Goal: Find specific page/section: Find specific page/section

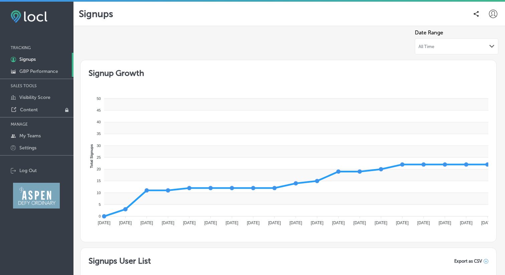
click at [32, 74] on p "GBP Performance" at bounding box center [38, 71] width 39 height 6
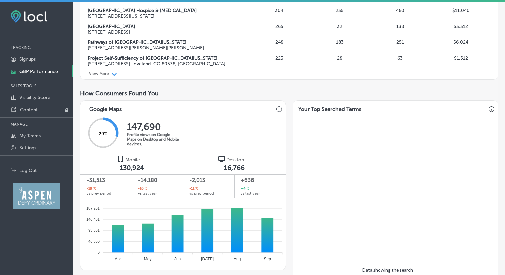
scroll to position [341, 0]
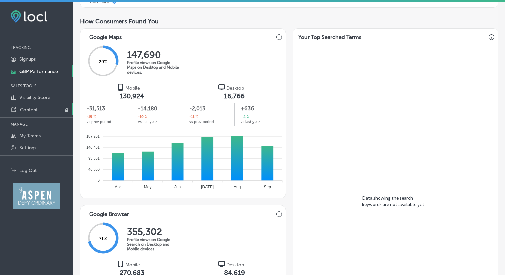
click at [46, 107] on link "Content" at bounding box center [36, 109] width 73 height 12
click at [43, 97] on p "Visibility Score" at bounding box center [34, 97] width 31 height 6
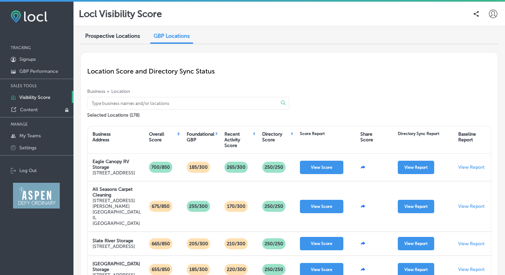
click at [167, 105] on input at bounding box center [179, 103] width 176 height 12
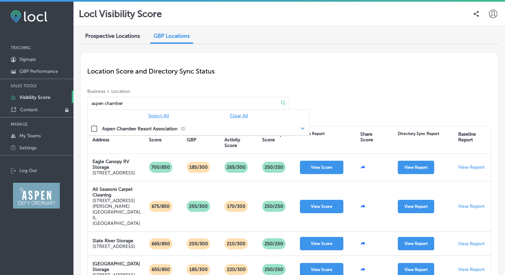
drag, startPoint x: 134, startPoint y: 102, endPoint x: 77, endPoint y: 102, distance: 56.4
type input "the [PERSON_NAME]"
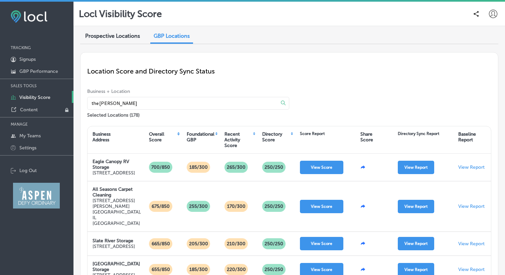
click at [128, 38] on span "Prospective Locations" at bounding box center [112, 36] width 55 height 6
